Goal: Information Seeking & Learning: Learn about a topic

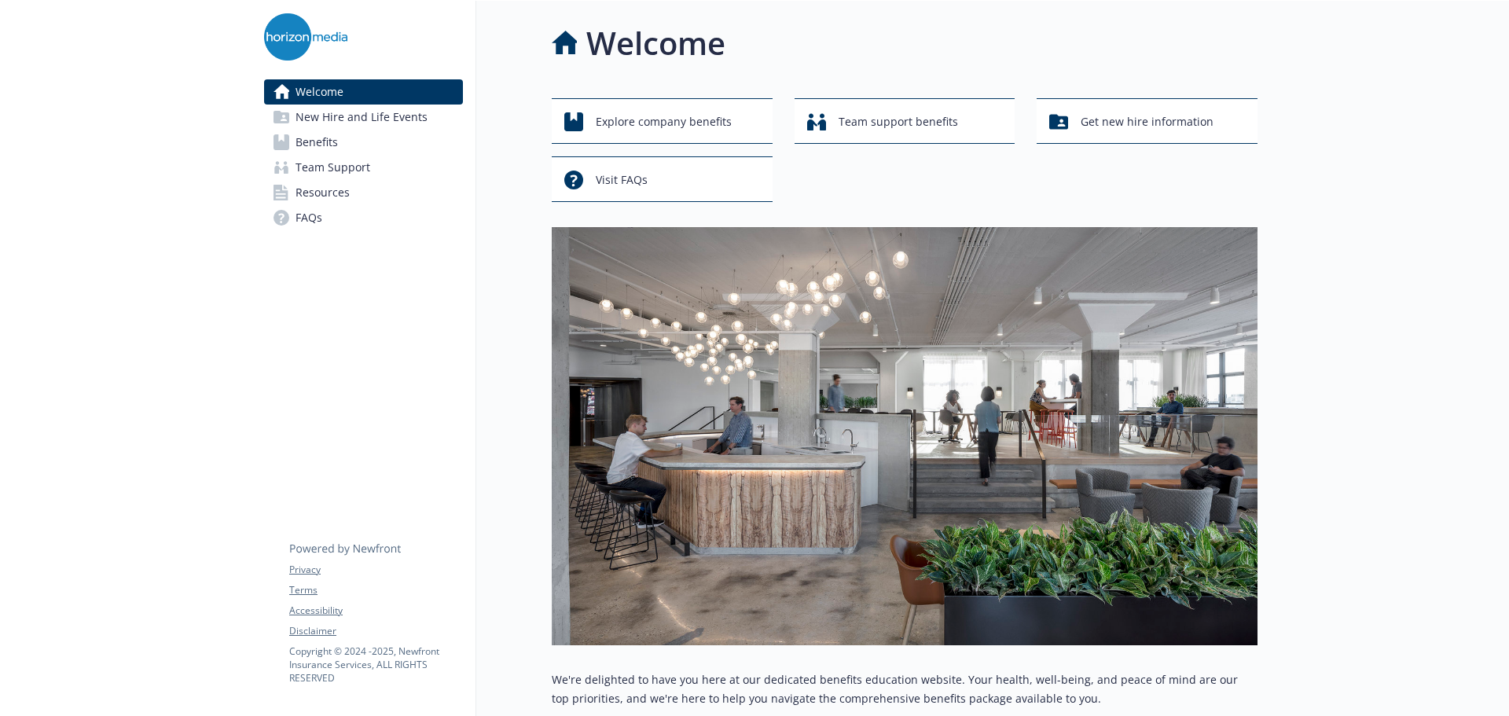
click at [317, 141] on span "Benefits" at bounding box center [316, 142] width 42 height 25
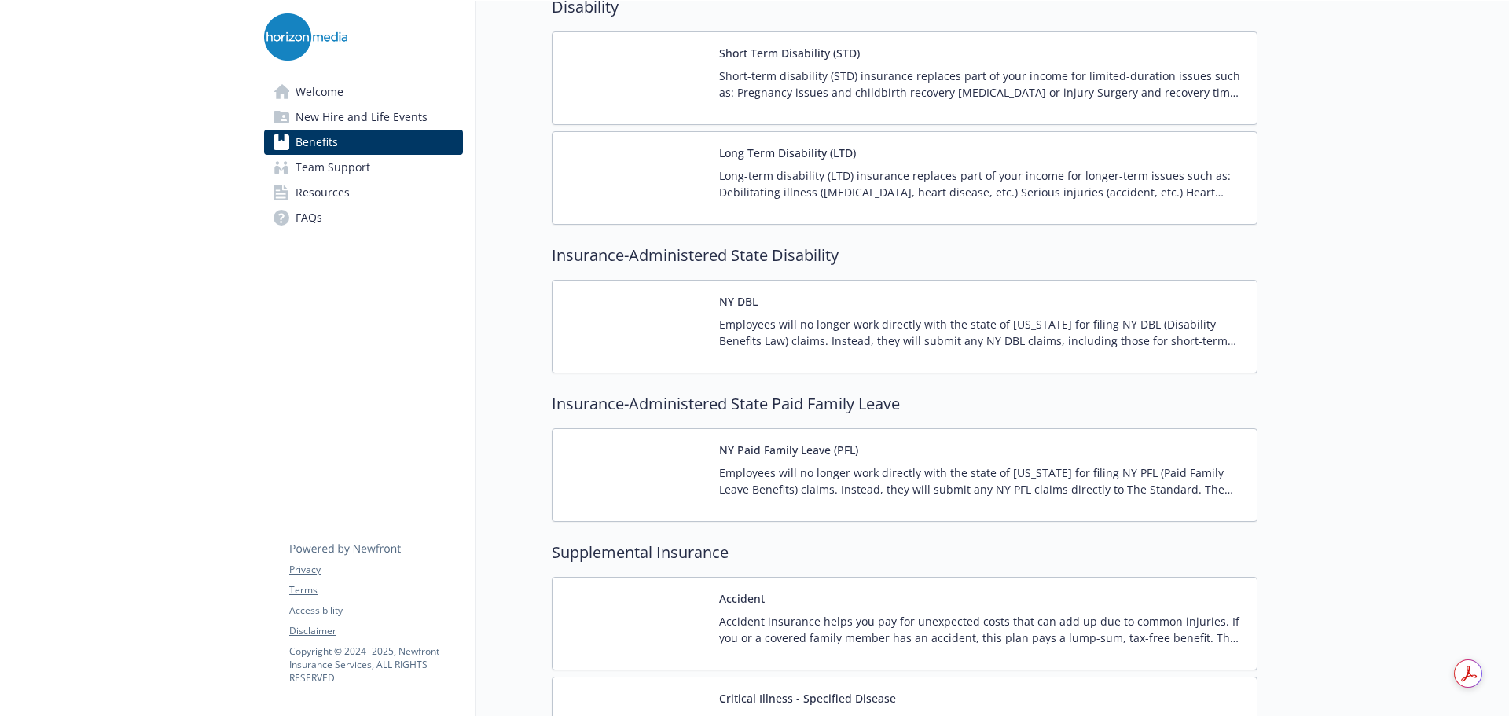
scroll to position [1886, 0]
